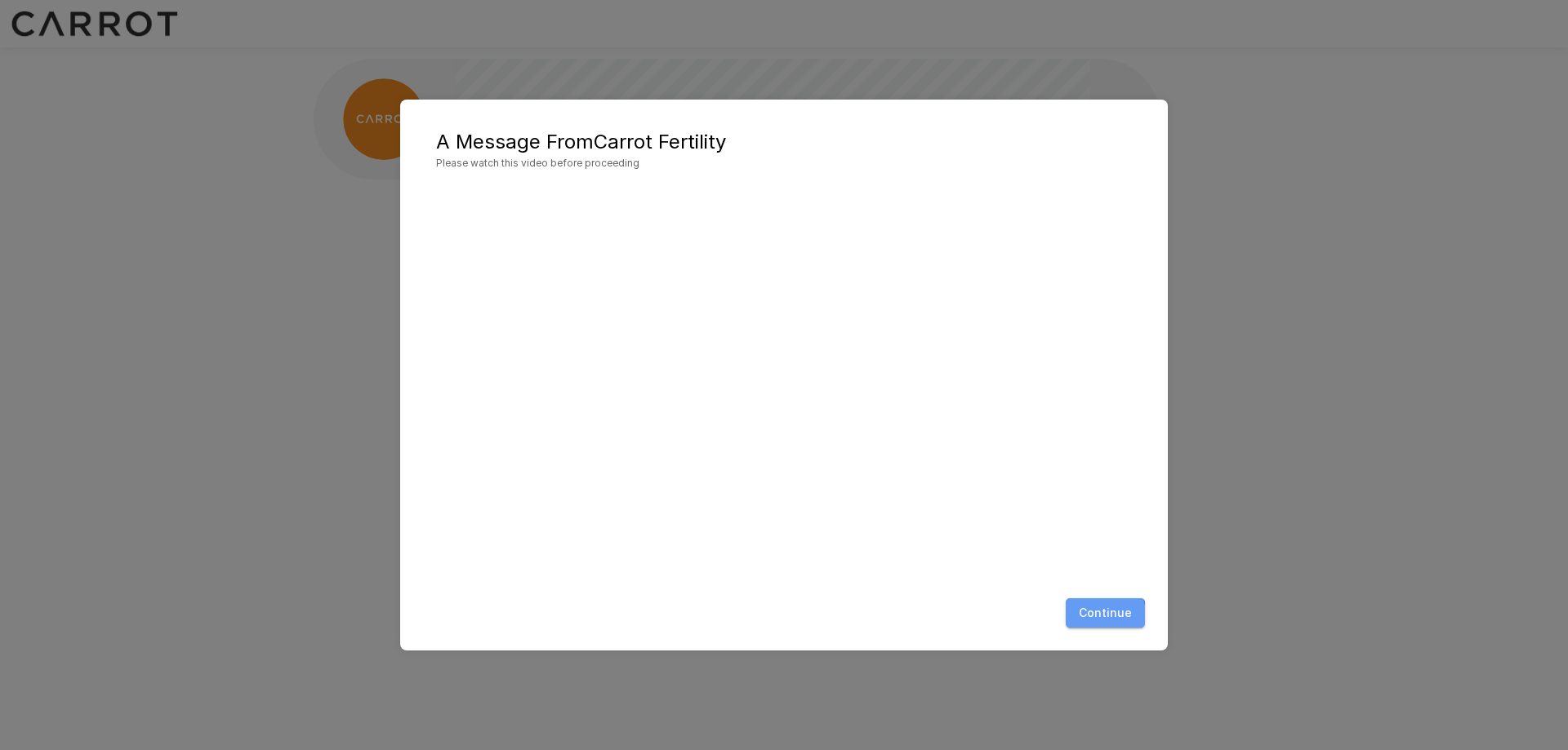
click at [1099, 615] on button "Continue" at bounding box center [1105, 613] width 79 height 30
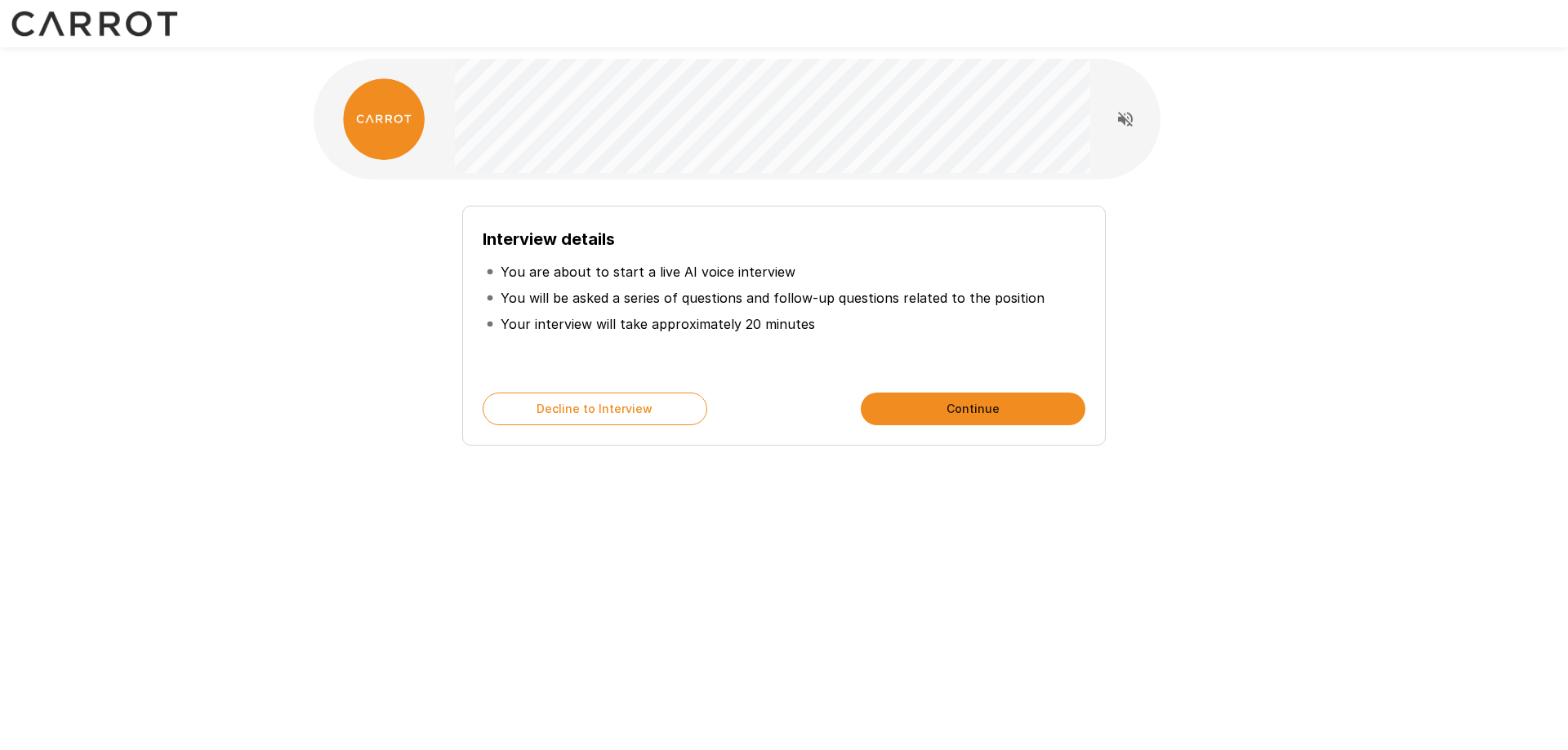
click at [961, 410] on button "Continue" at bounding box center [972, 409] width 224 height 33
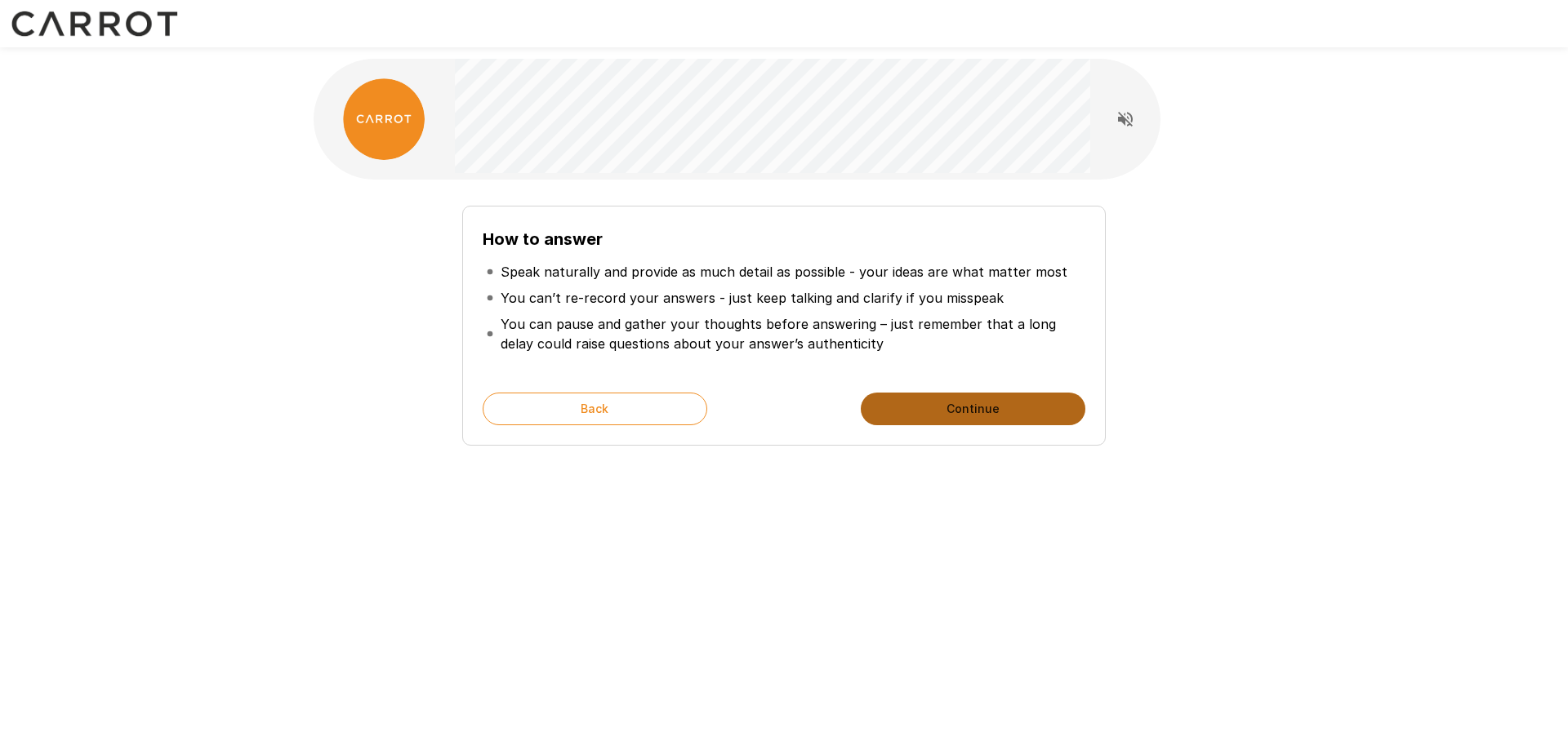
click at [982, 408] on button "Continue" at bounding box center [972, 409] width 224 height 33
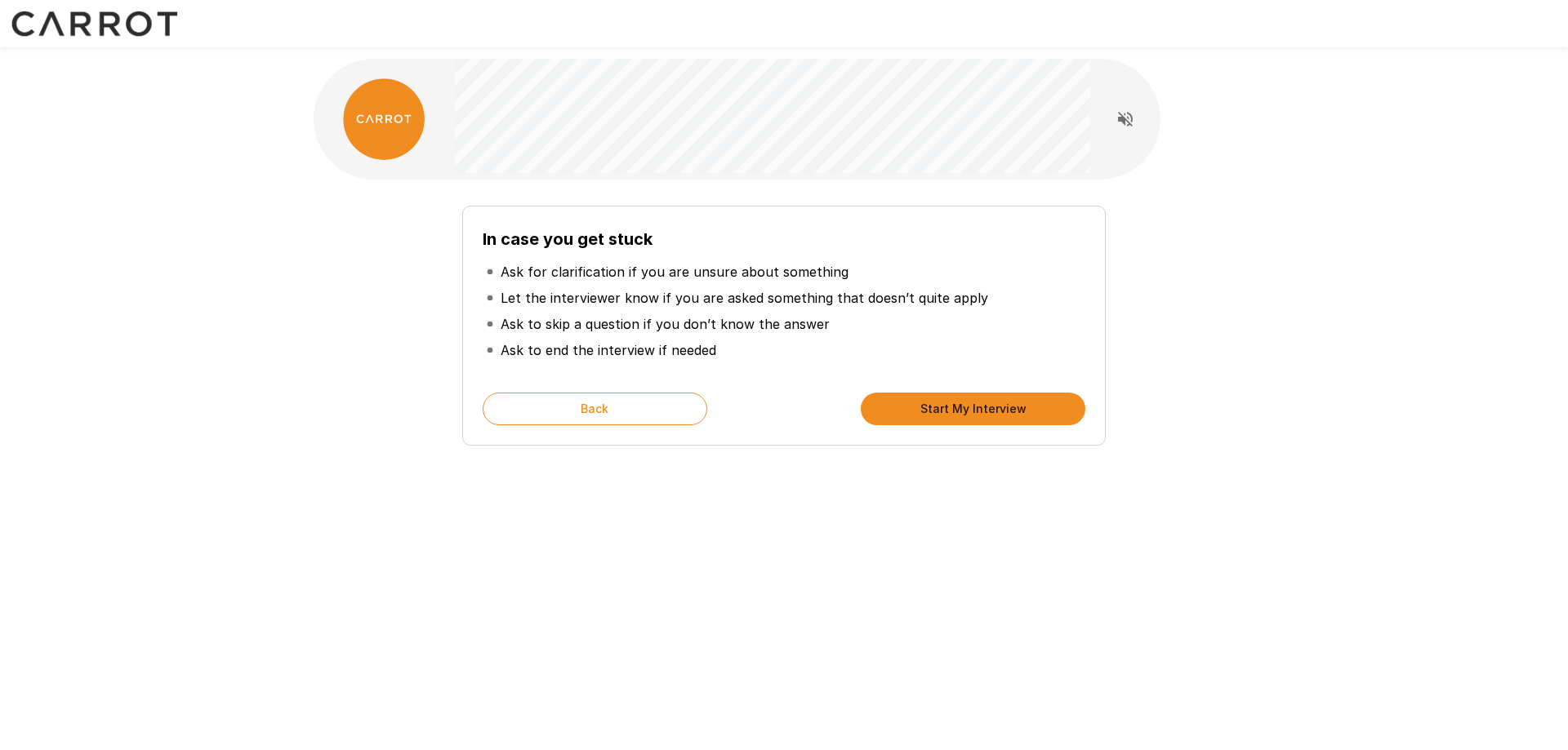
click at [978, 405] on button "Start My Interview" at bounding box center [972, 409] width 224 height 33
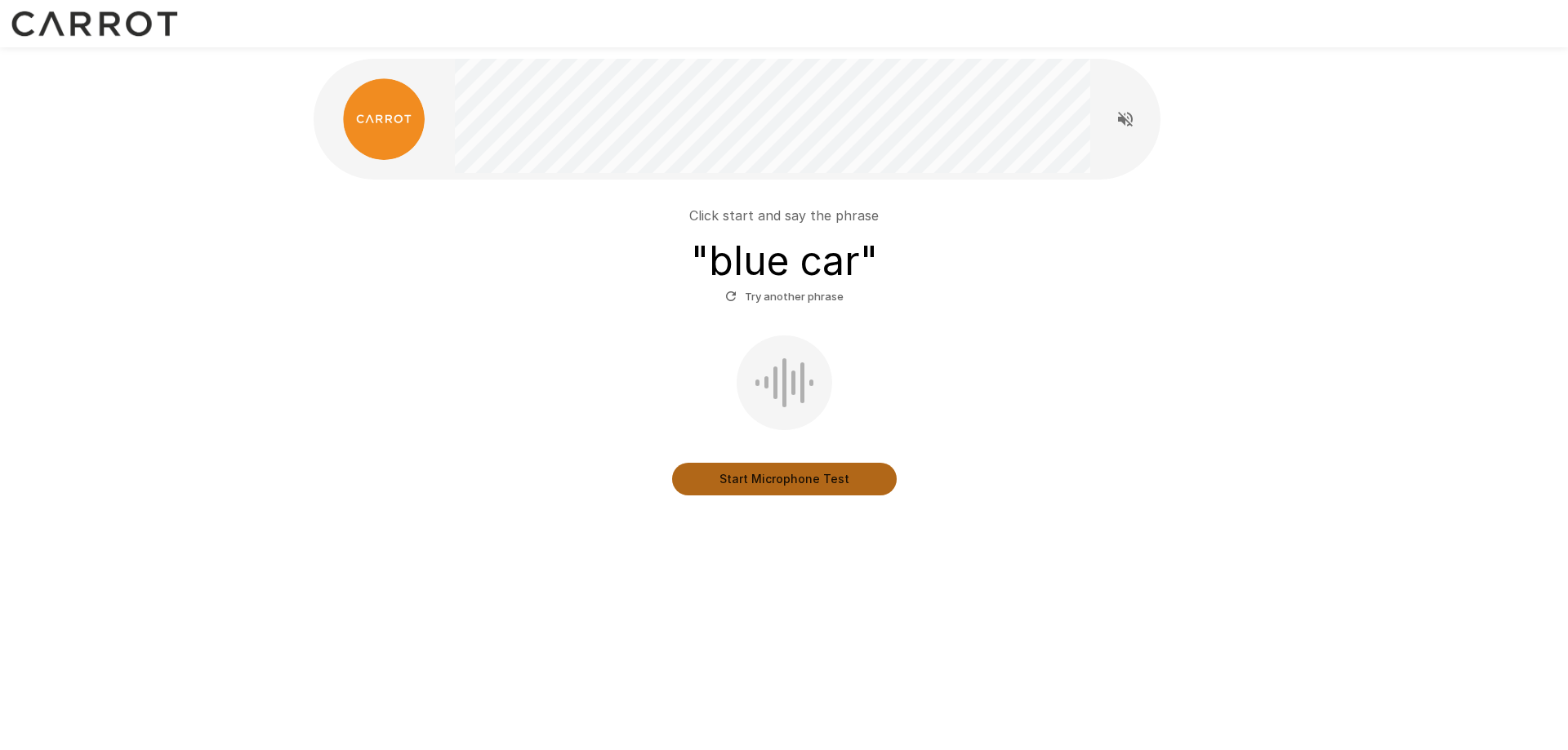
click at [772, 480] on button "Start Microphone Test" at bounding box center [784, 479] width 224 height 33
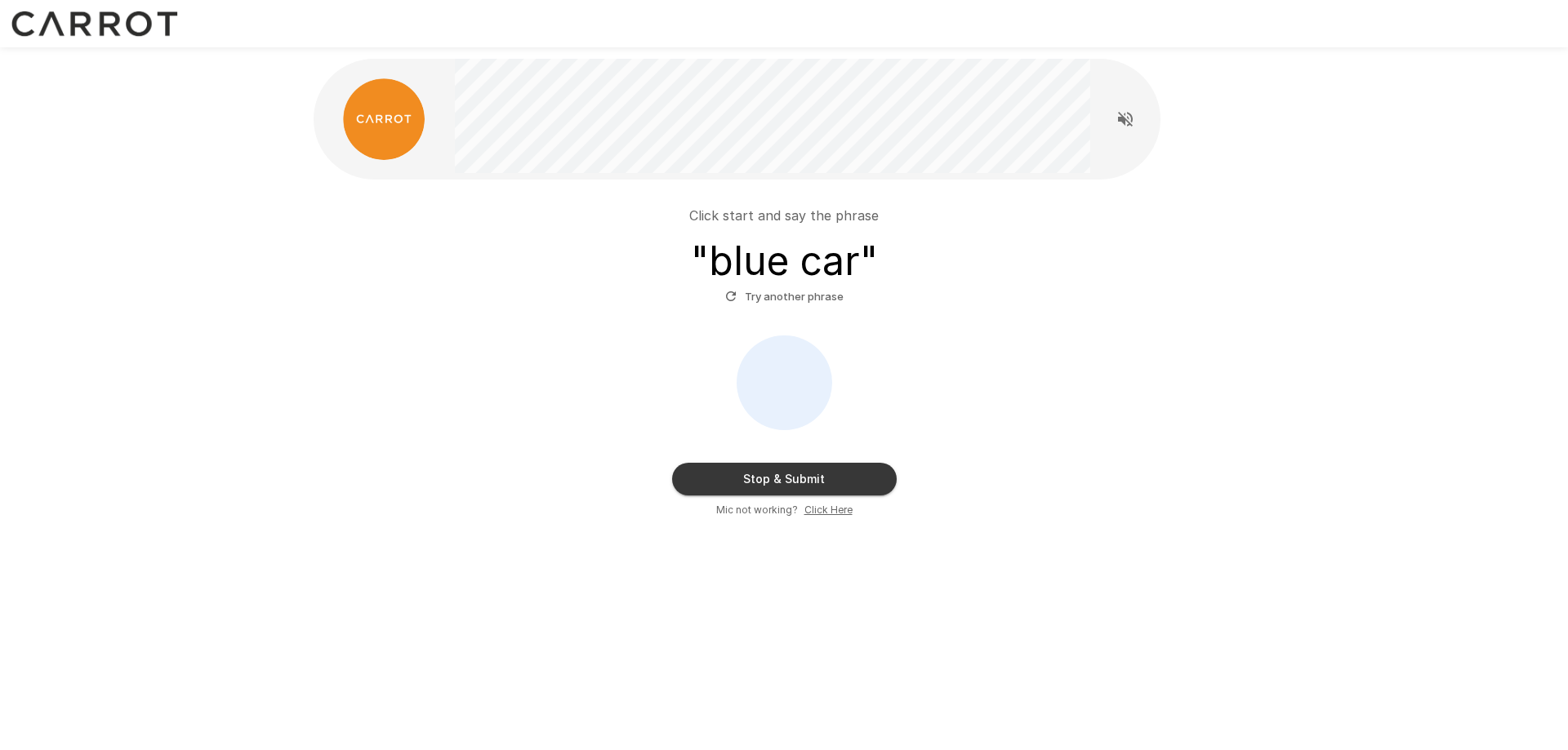
click at [772, 480] on button "Stop & Submit" at bounding box center [784, 479] width 224 height 33
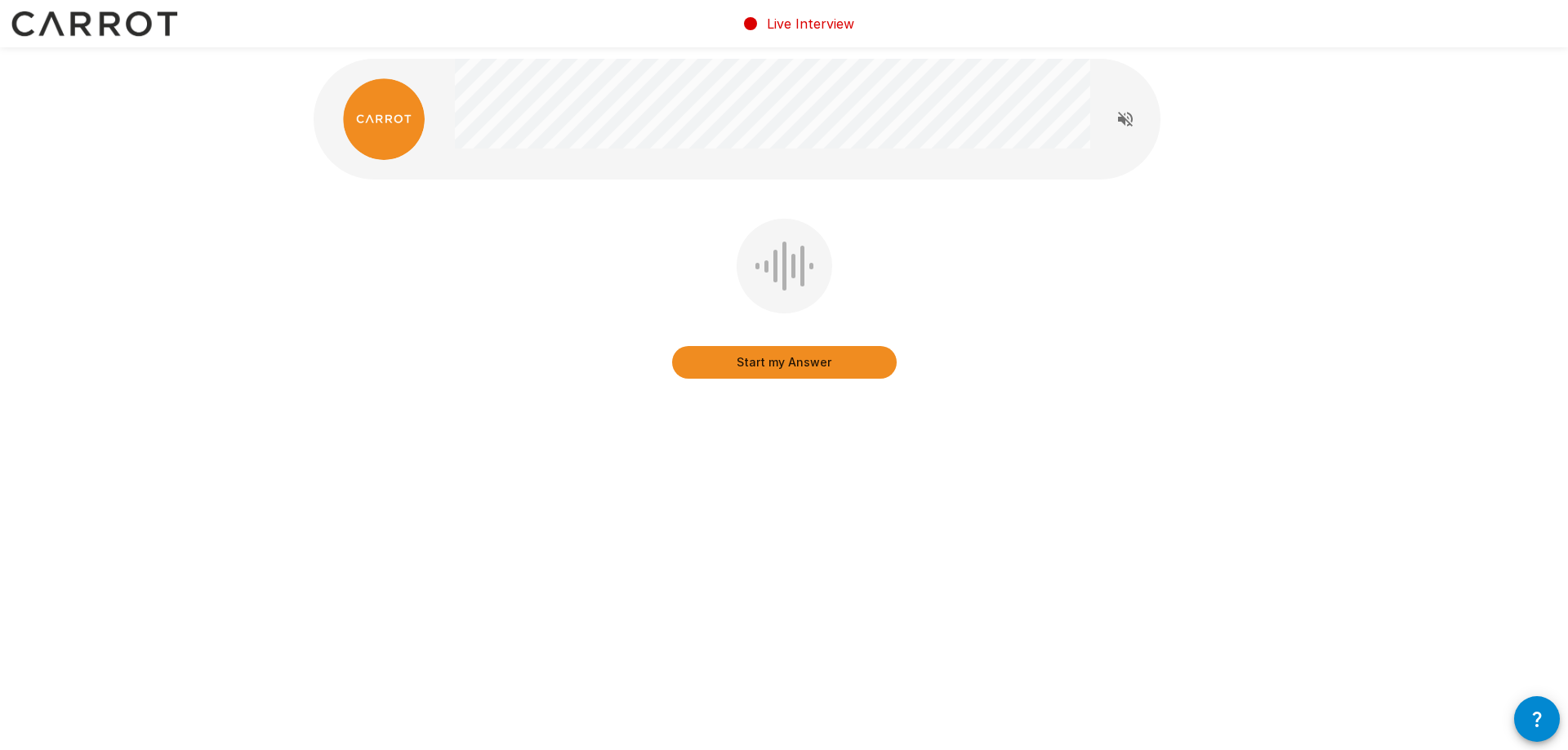
click at [784, 361] on button "Start my Answer" at bounding box center [784, 362] width 224 height 33
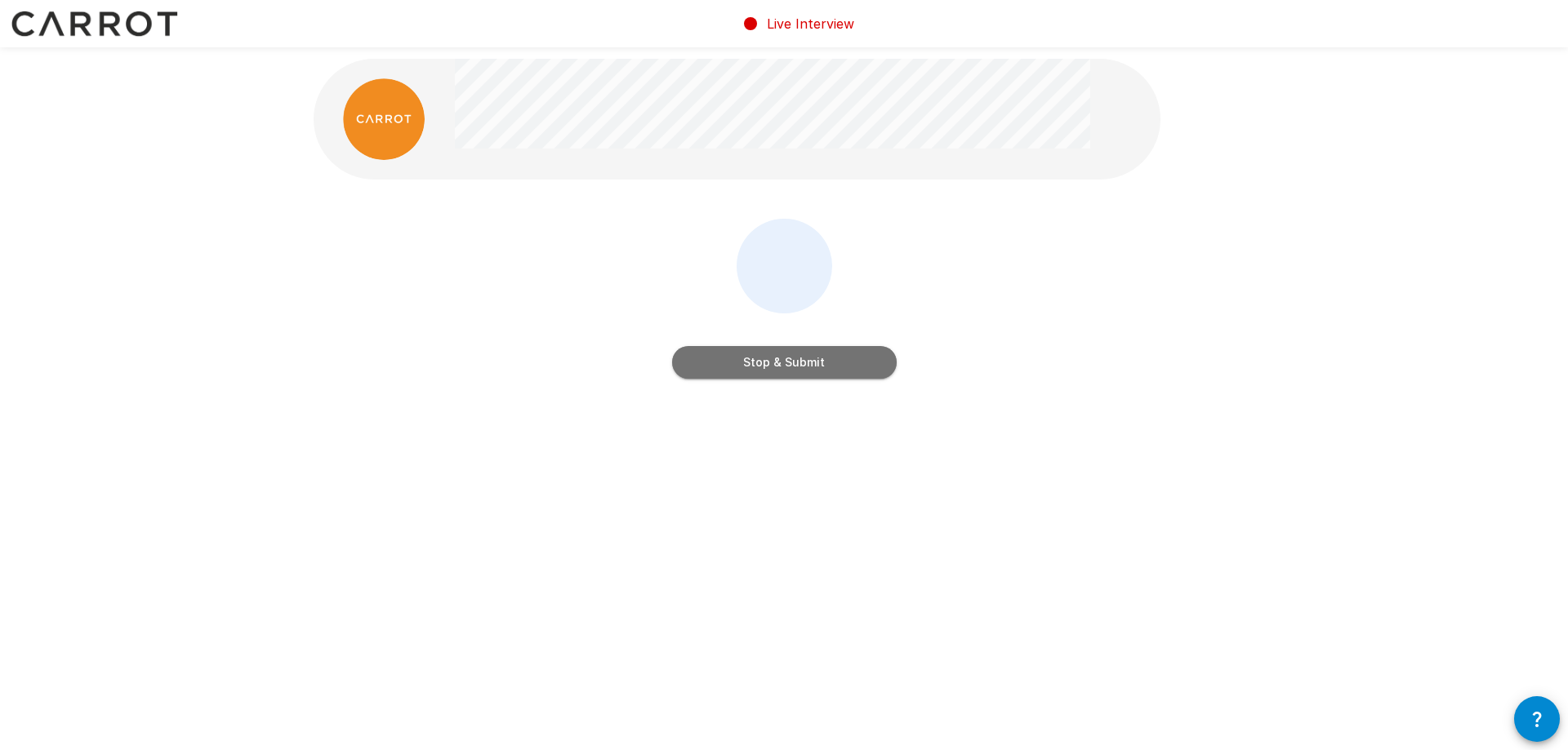
click at [784, 361] on button "Stop & Submit" at bounding box center [784, 362] width 224 height 33
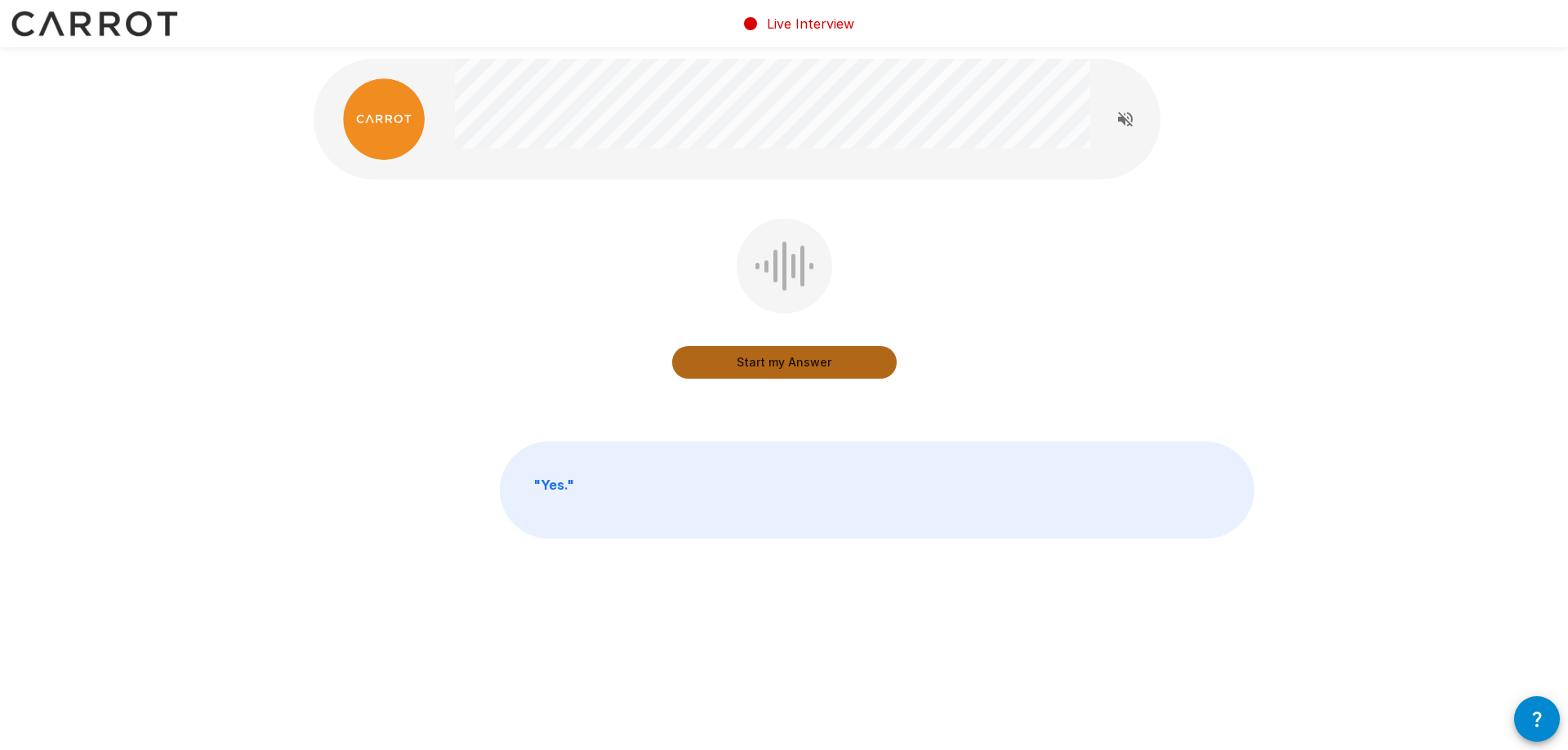
click at [775, 364] on button "Start my Answer" at bounding box center [784, 362] width 224 height 33
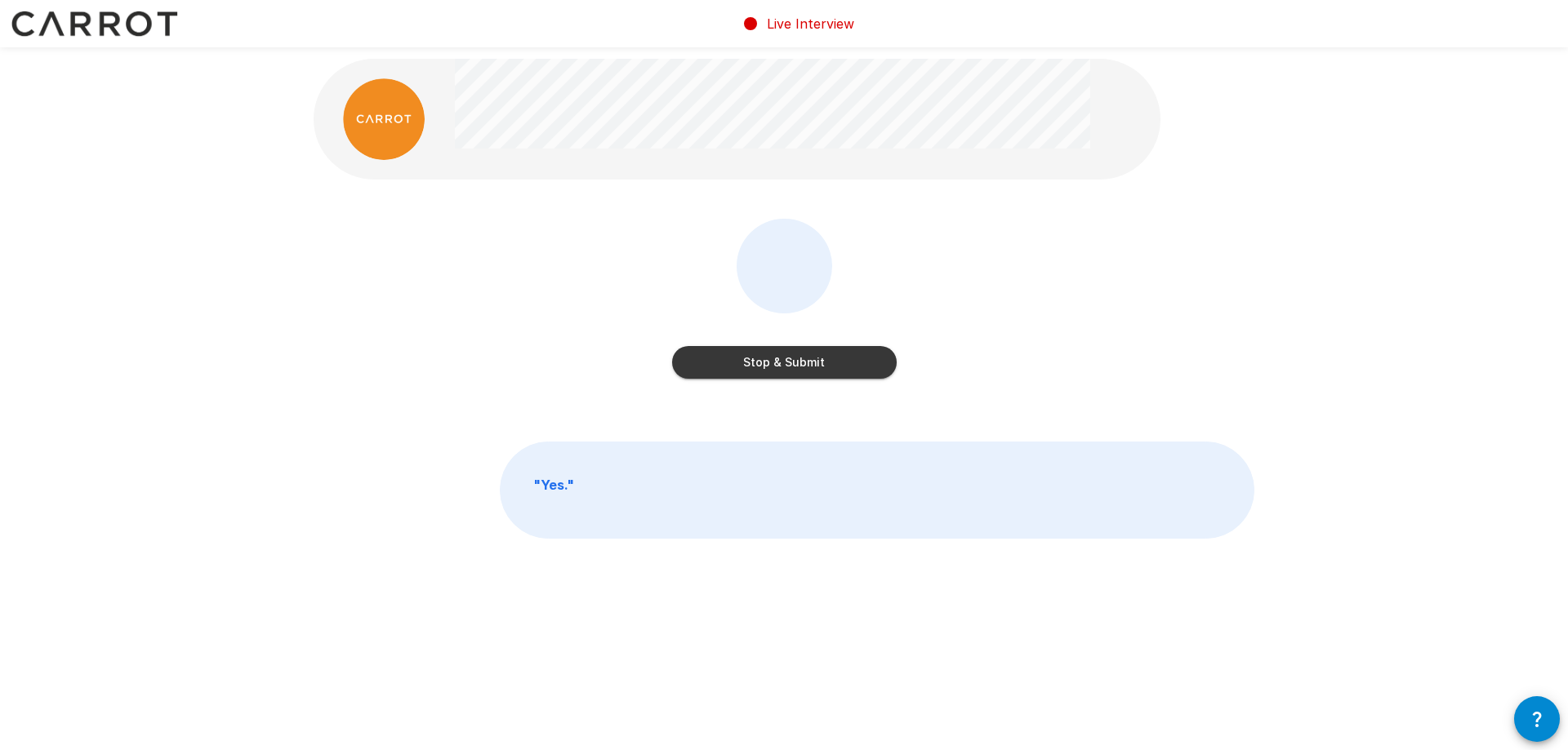
click at [775, 364] on button "Stop & Submit" at bounding box center [784, 362] width 224 height 33
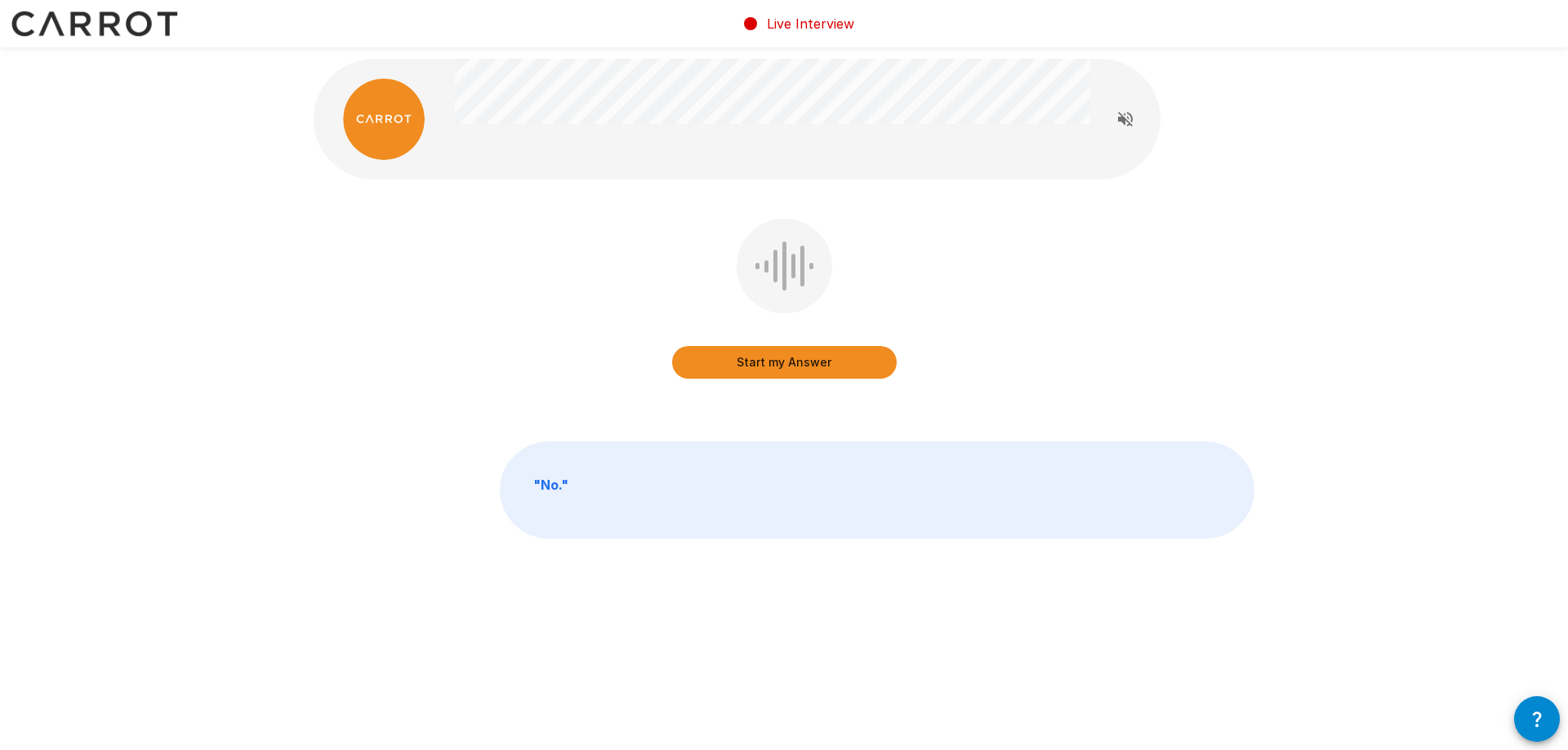
click at [775, 364] on button "Start my Answer" at bounding box center [784, 362] width 224 height 33
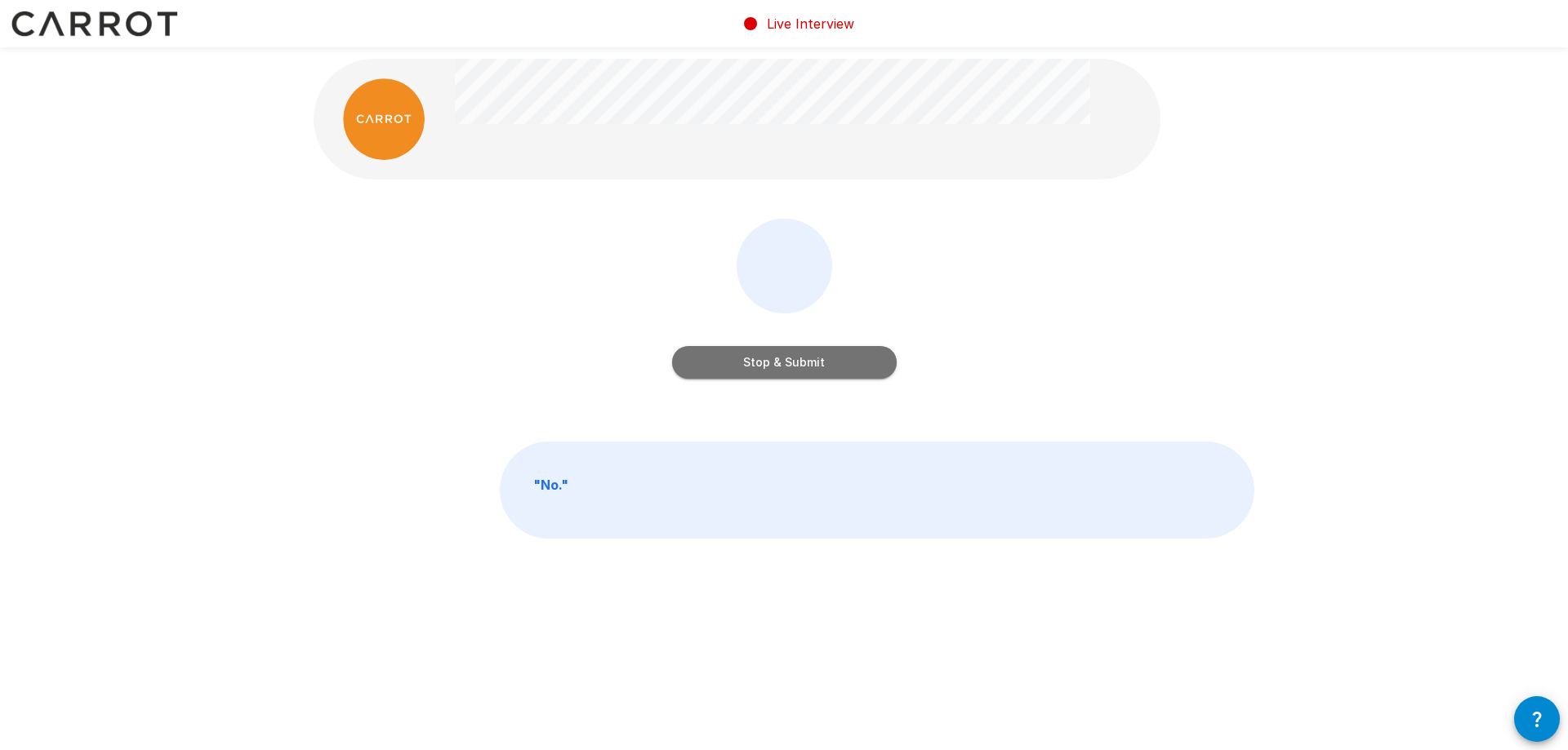
click at [775, 364] on button "Stop & Submit" at bounding box center [784, 362] width 224 height 33
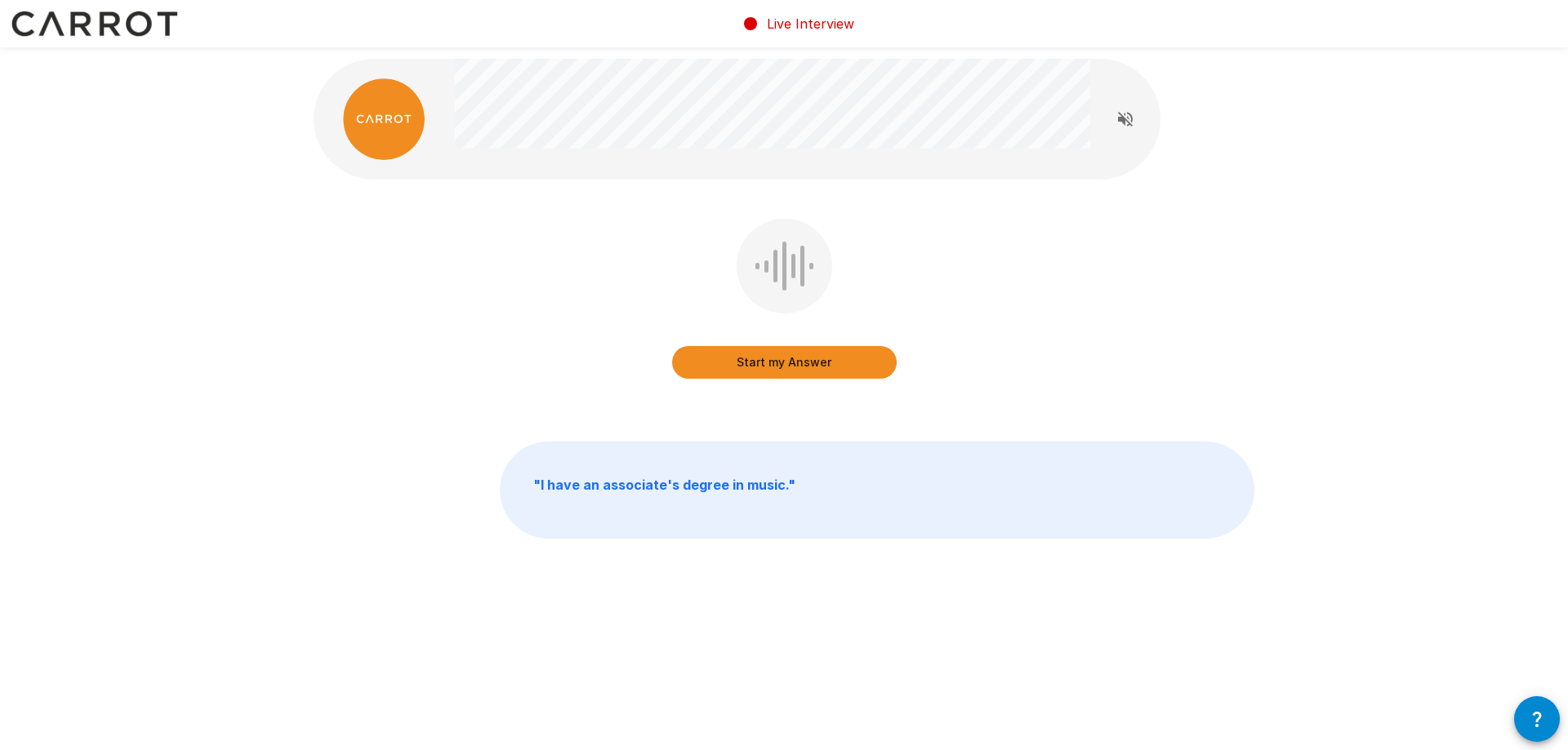
click at [775, 364] on button "Start my Answer" at bounding box center [784, 362] width 224 height 33
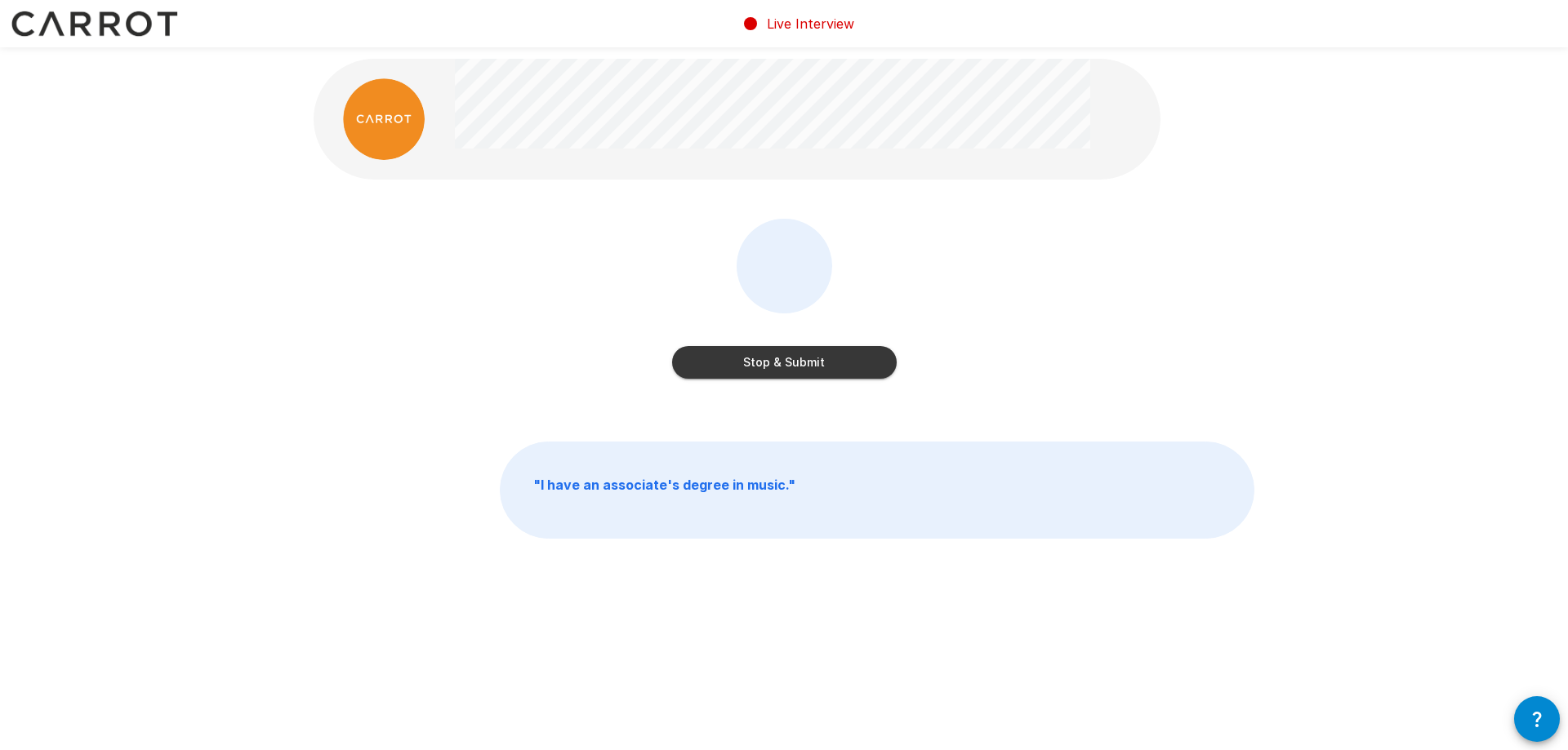
click at [775, 364] on button "Stop & Submit" at bounding box center [784, 362] width 224 height 33
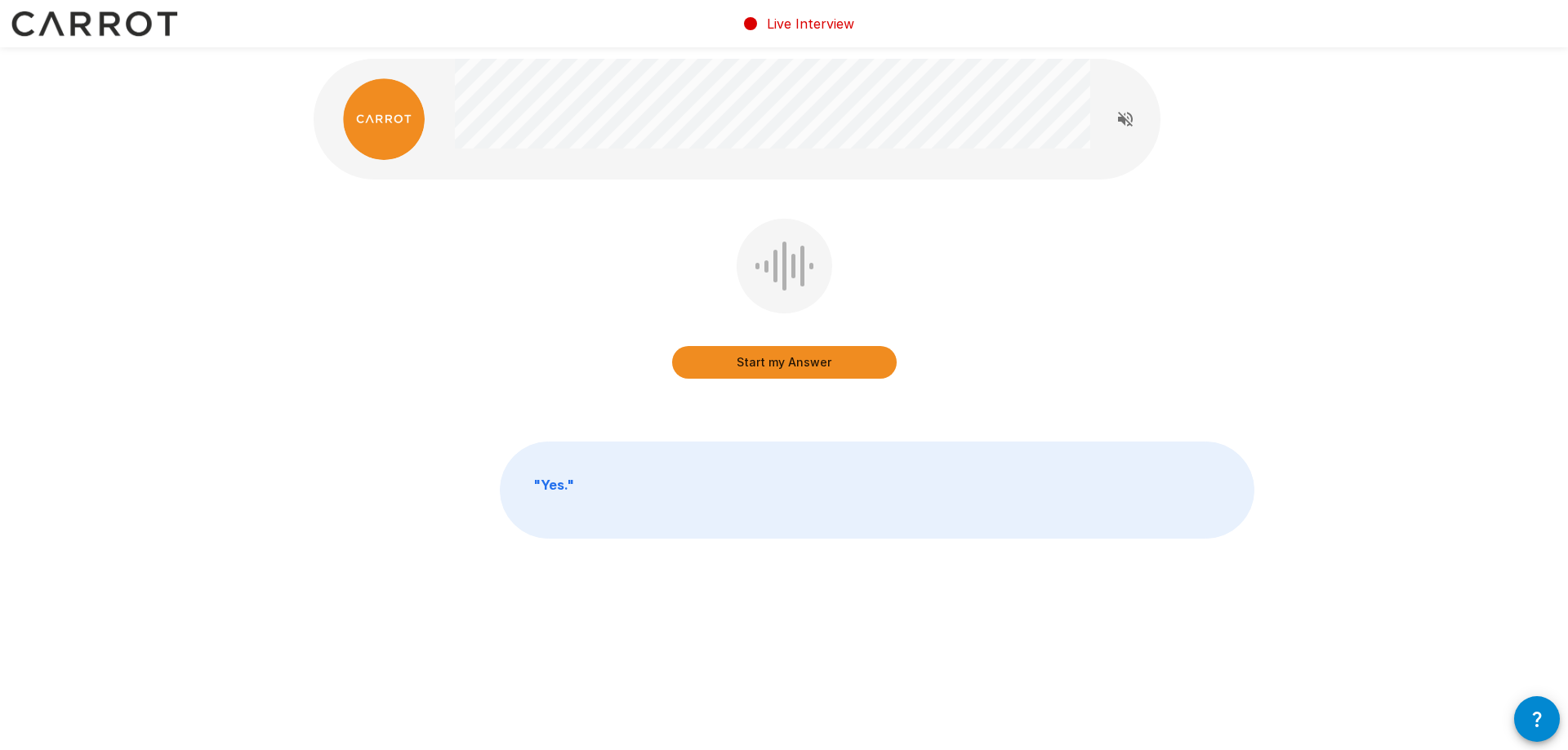
click at [777, 359] on button "Start my Answer" at bounding box center [784, 362] width 224 height 33
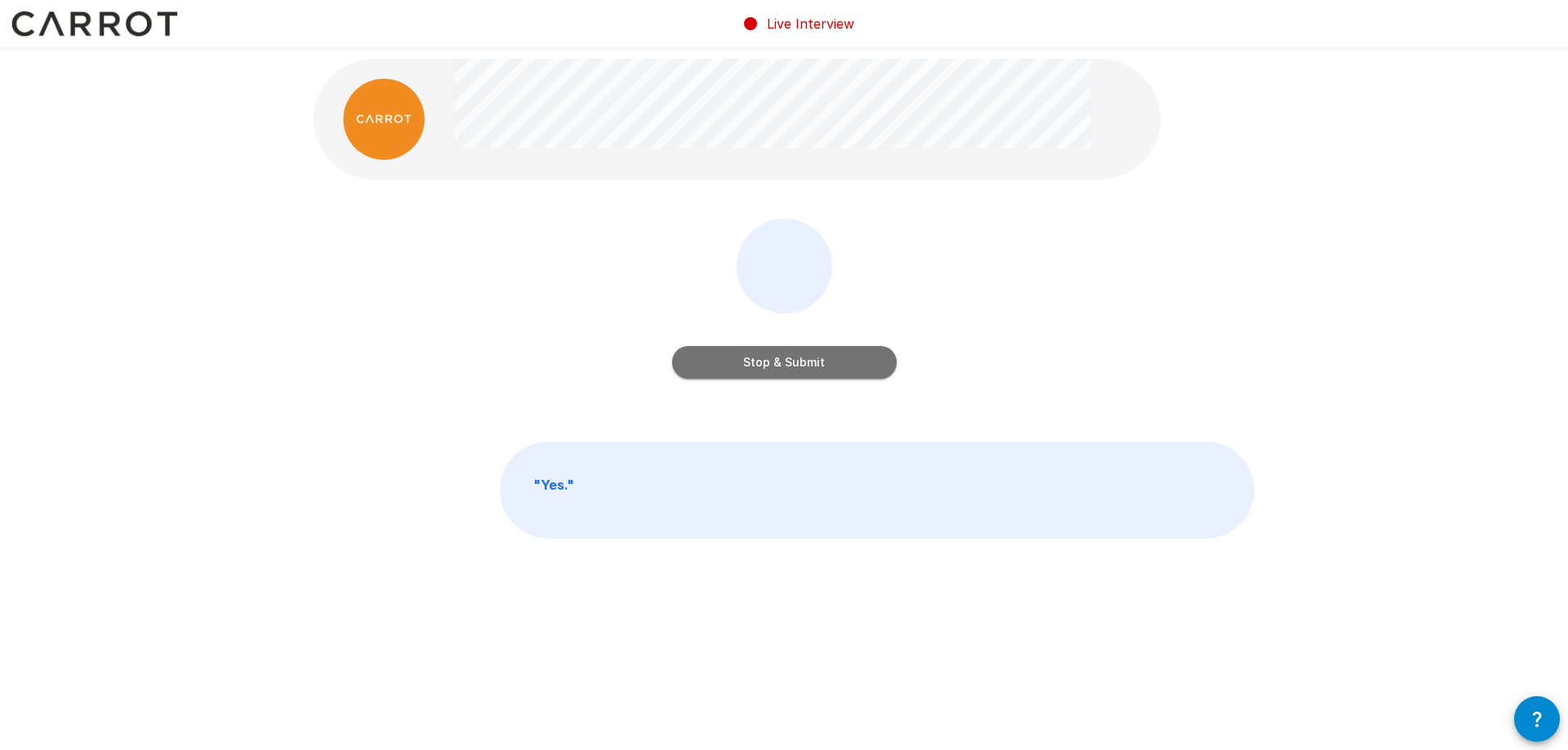
click at [770, 360] on button "Stop & Submit" at bounding box center [784, 362] width 224 height 33
